Goal: Communication & Community: Connect with others

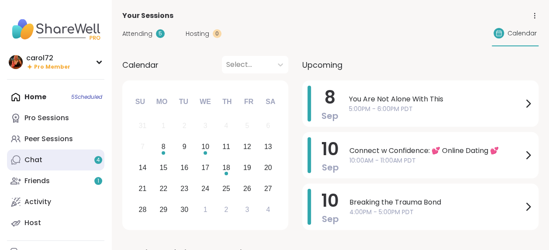
click at [27, 154] on link "Chat 4" at bounding box center [55, 159] width 97 height 21
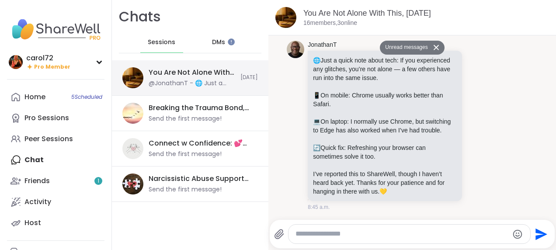
click at [184, 79] on div "@JonathanT - 🌐 Just a quick note about tech: If you experienced any glitches, y…" at bounding box center [192, 83] width 86 height 9
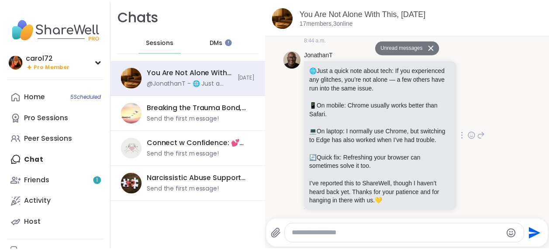
scroll to position [410, 0]
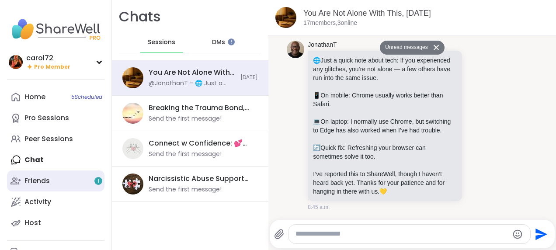
click at [38, 181] on div "Friends 1" at bounding box center [36, 181] width 25 height 10
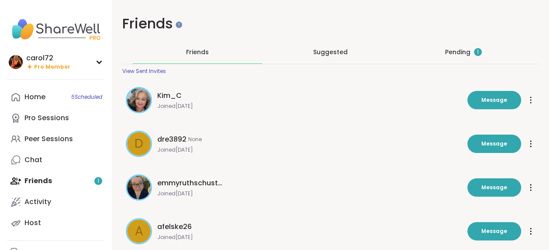
click at [458, 50] on div "Pending 1" at bounding box center [463, 52] width 37 height 9
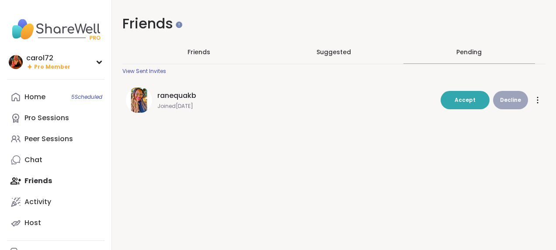
click at [180, 101] on div "ranequakb Joined [DATE]" at bounding box center [296, 99] width 278 height 19
click at [461, 97] on span "Accept" at bounding box center [464, 99] width 21 height 7
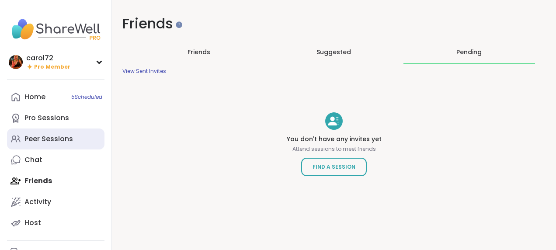
click at [33, 139] on div "Peer Sessions" at bounding box center [48, 139] width 48 height 10
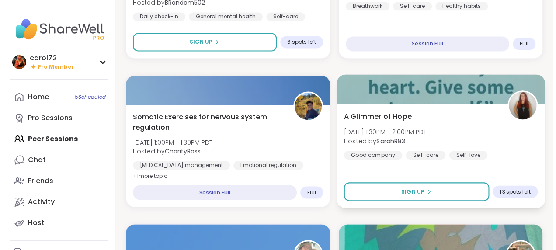
scroll to position [655, 0]
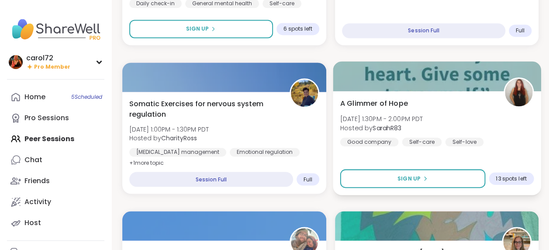
click at [378, 103] on span "A Glimmer of Hope" at bounding box center [374, 103] width 68 height 10
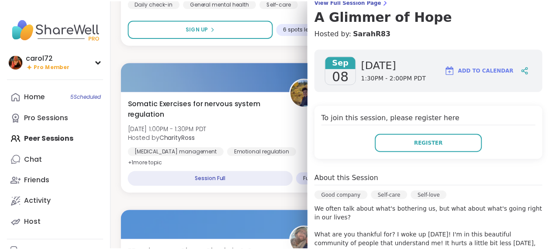
scroll to position [0, 0]
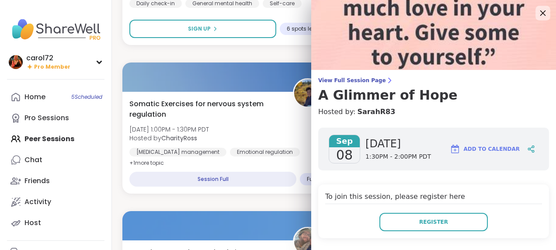
click at [537, 16] on icon at bounding box center [542, 12] width 11 height 11
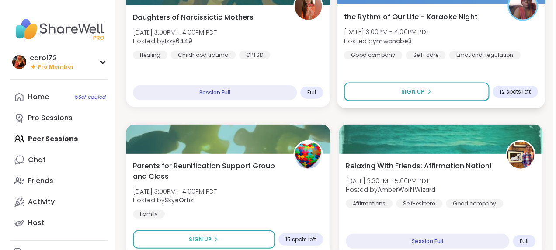
scroll to position [1048, 0]
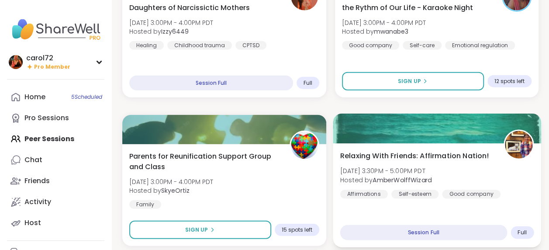
click at [461, 156] on span "Relaxing With Friends: Affirmation Nation!" at bounding box center [414, 155] width 149 height 10
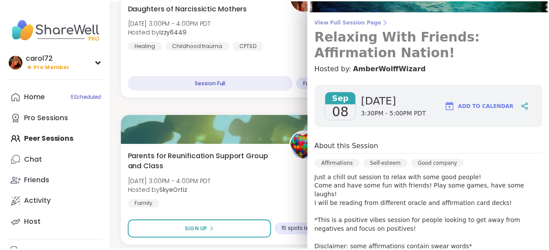
scroll to position [0, 0]
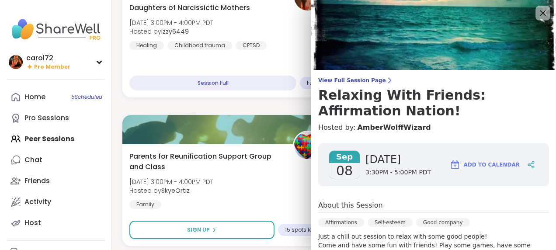
click at [536, 15] on div at bounding box center [542, 13] width 15 height 15
click at [537, 14] on icon at bounding box center [542, 12] width 11 height 11
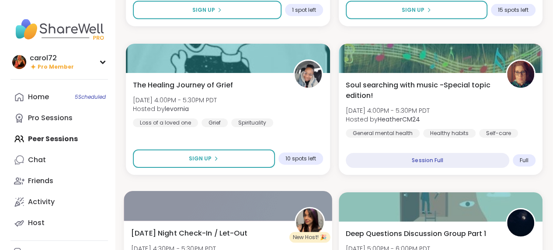
scroll to position [1398, 0]
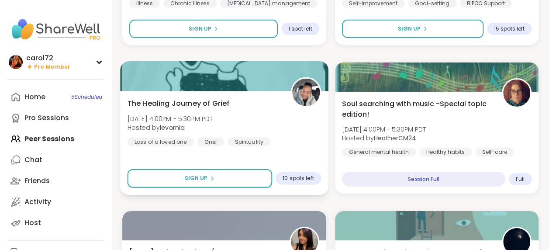
click at [186, 103] on span "The Healing Journey of Grief" at bounding box center [179, 103] width 102 height 10
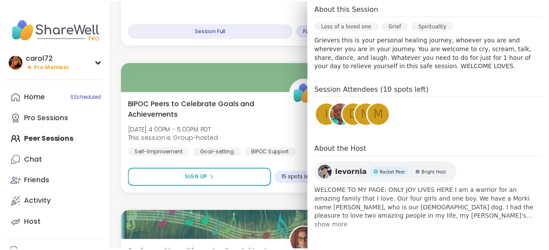
scroll to position [0, 0]
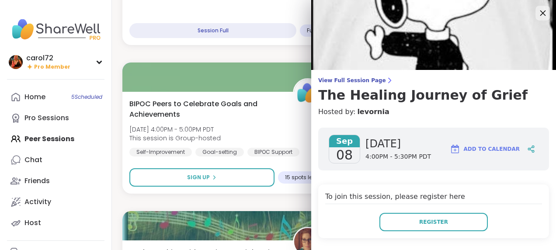
click at [537, 10] on icon at bounding box center [542, 12] width 11 height 11
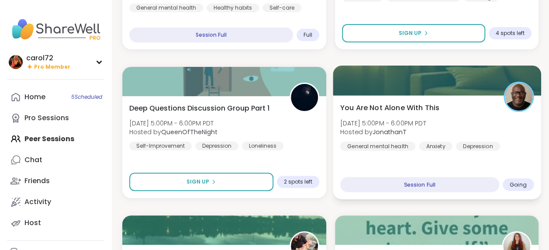
scroll to position [1704, 0]
